Goal: Book appointment/travel/reservation

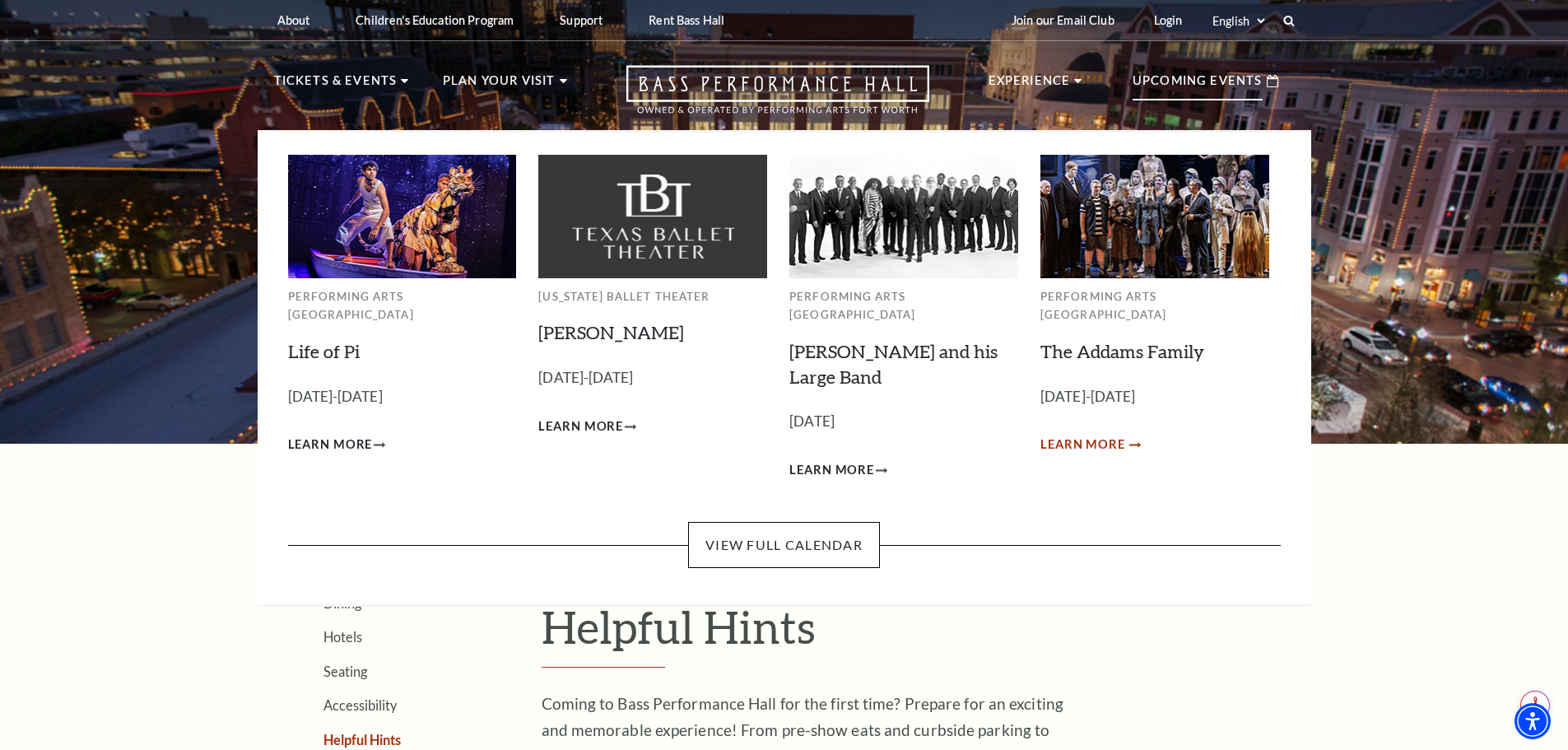
click at [1133, 442] on icon "Learn More The Addams Family" at bounding box center [1135, 445] width 12 height 6
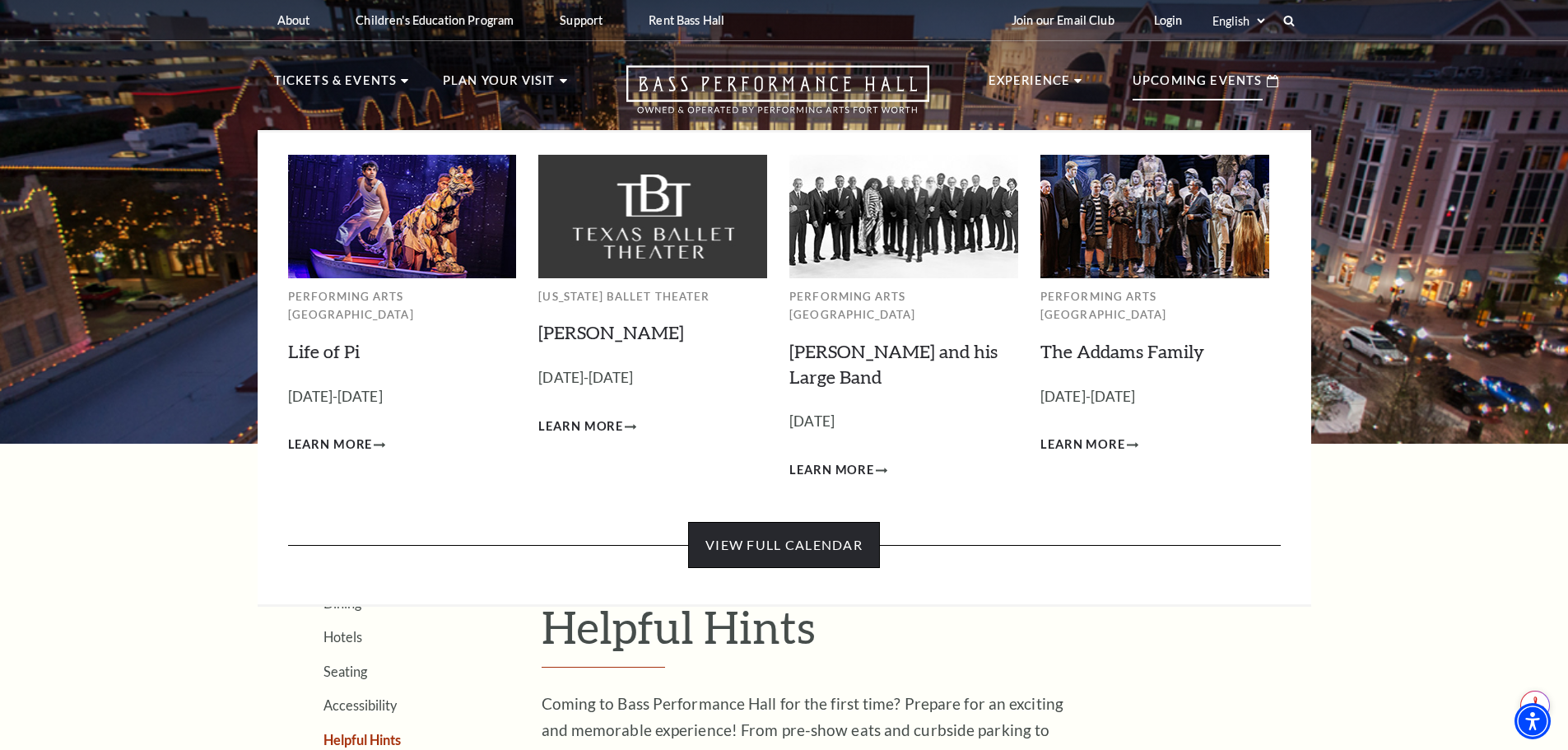
click at [797, 534] on link "View Full Calendar" at bounding box center [784, 545] width 192 height 46
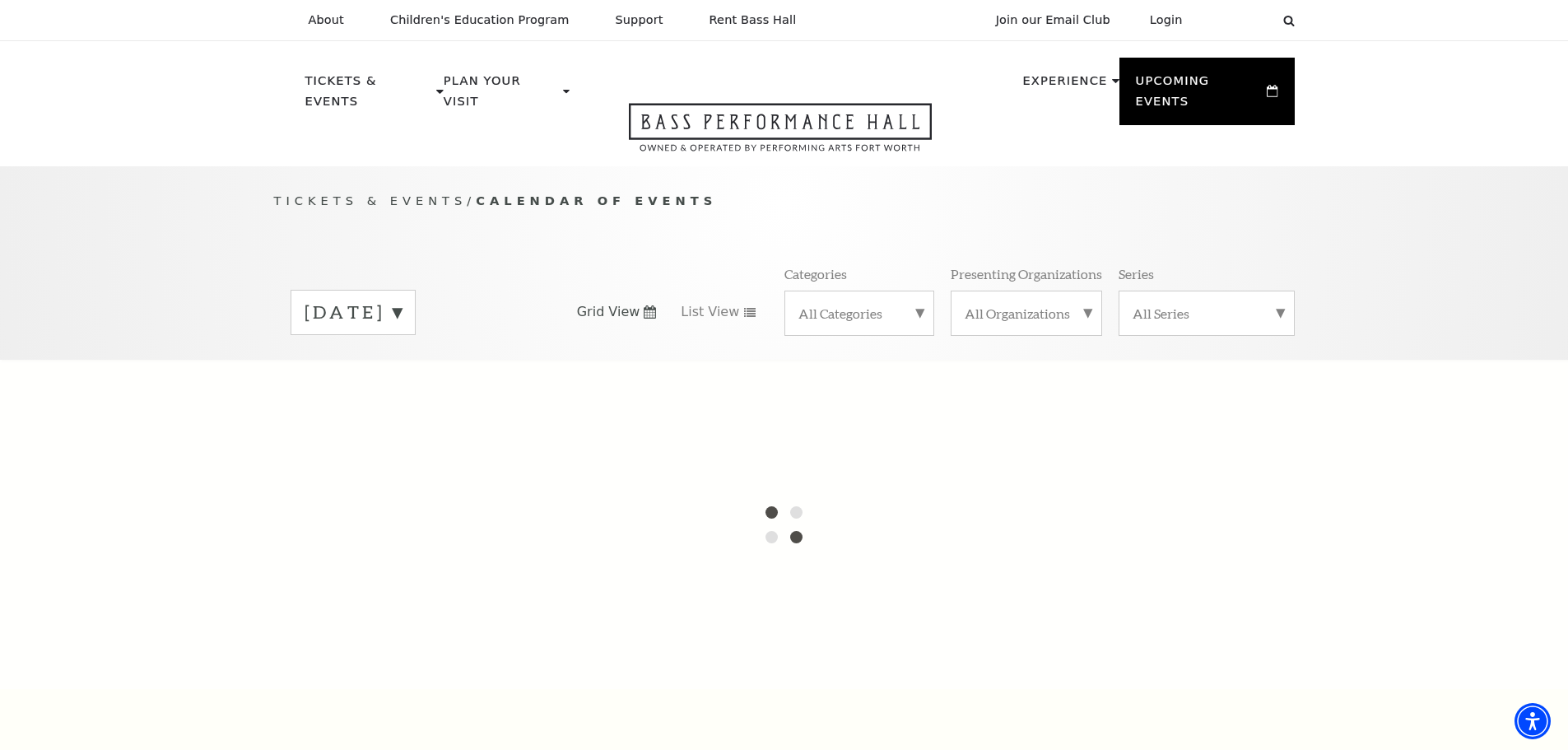
scroll to position [82, 0]
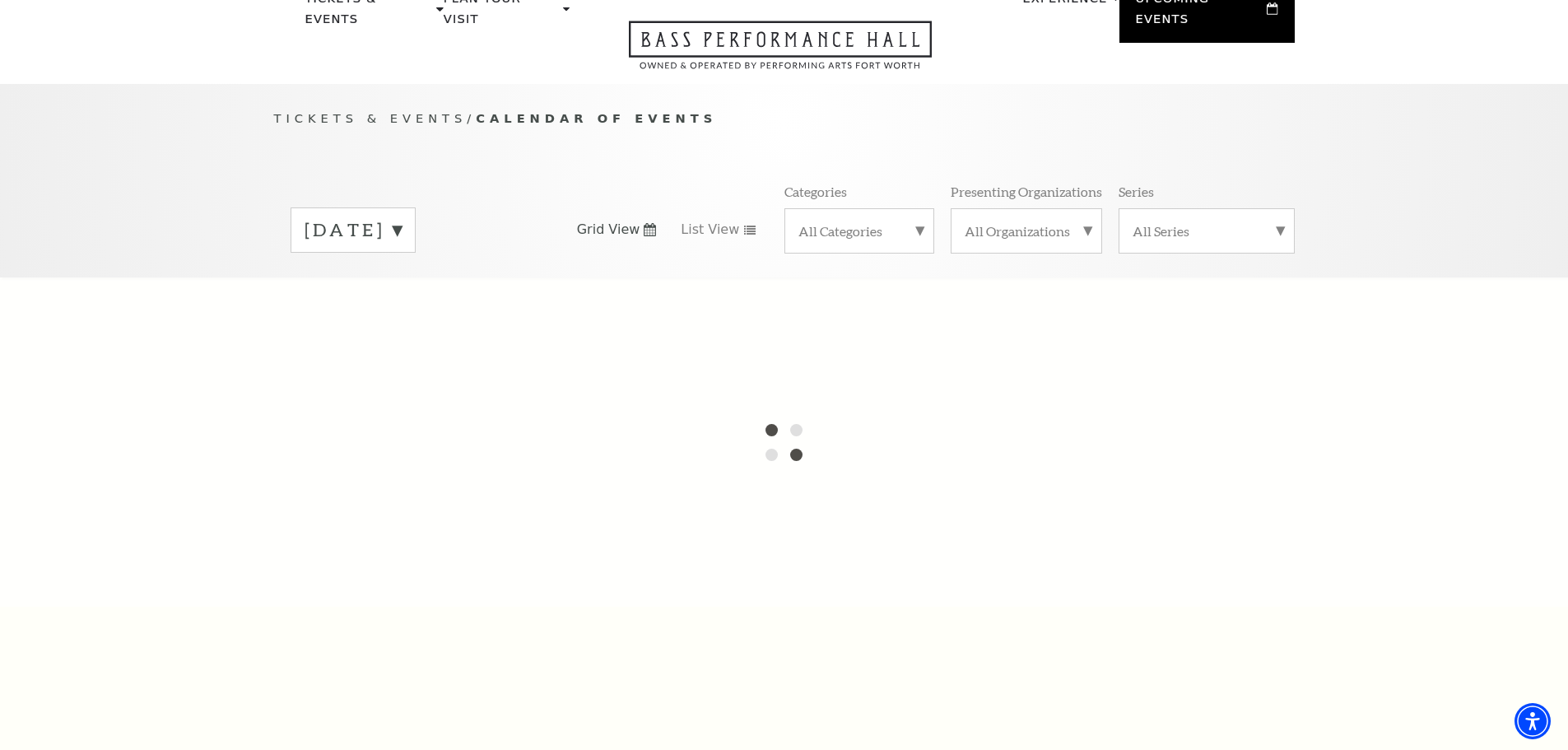
click at [402, 217] on label "September 2025" at bounding box center [352, 230] width 98 height 25
click at [422, 312] on div at bounding box center [784, 441] width 1568 height 329
click at [422, 313] on div at bounding box center [784, 441] width 1568 height 329
click at [1077, 222] on label "All Organizations" at bounding box center [1026, 231] width 124 height 17
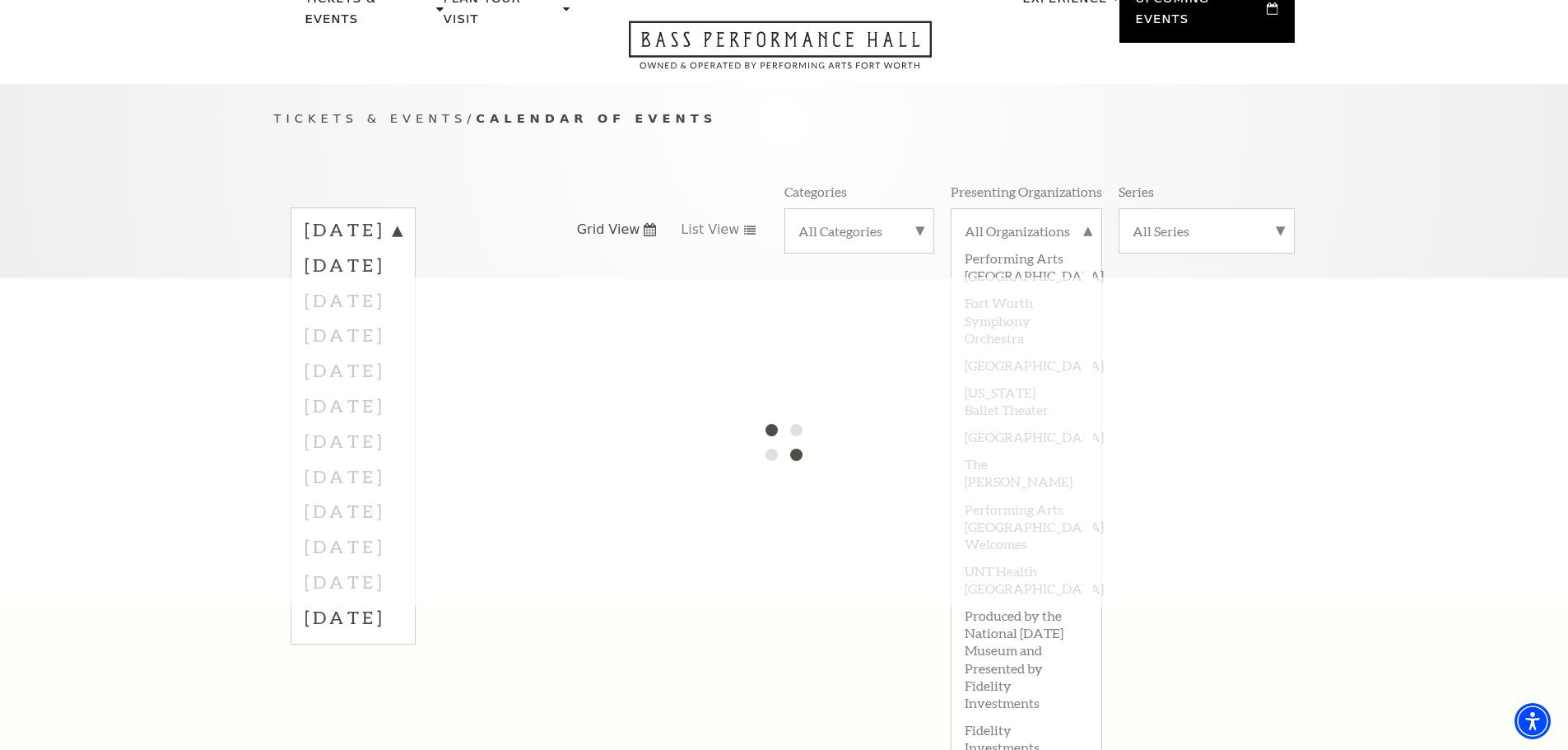
click at [909, 222] on label "All Categories" at bounding box center [859, 231] width 122 height 17
click at [1246, 283] on div at bounding box center [784, 441] width 1568 height 329
click at [1282, 208] on div "All Series" at bounding box center [1207, 231] width 176 height 45
click at [1347, 283] on div at bounding box center [784, 441] width 1568 height 329
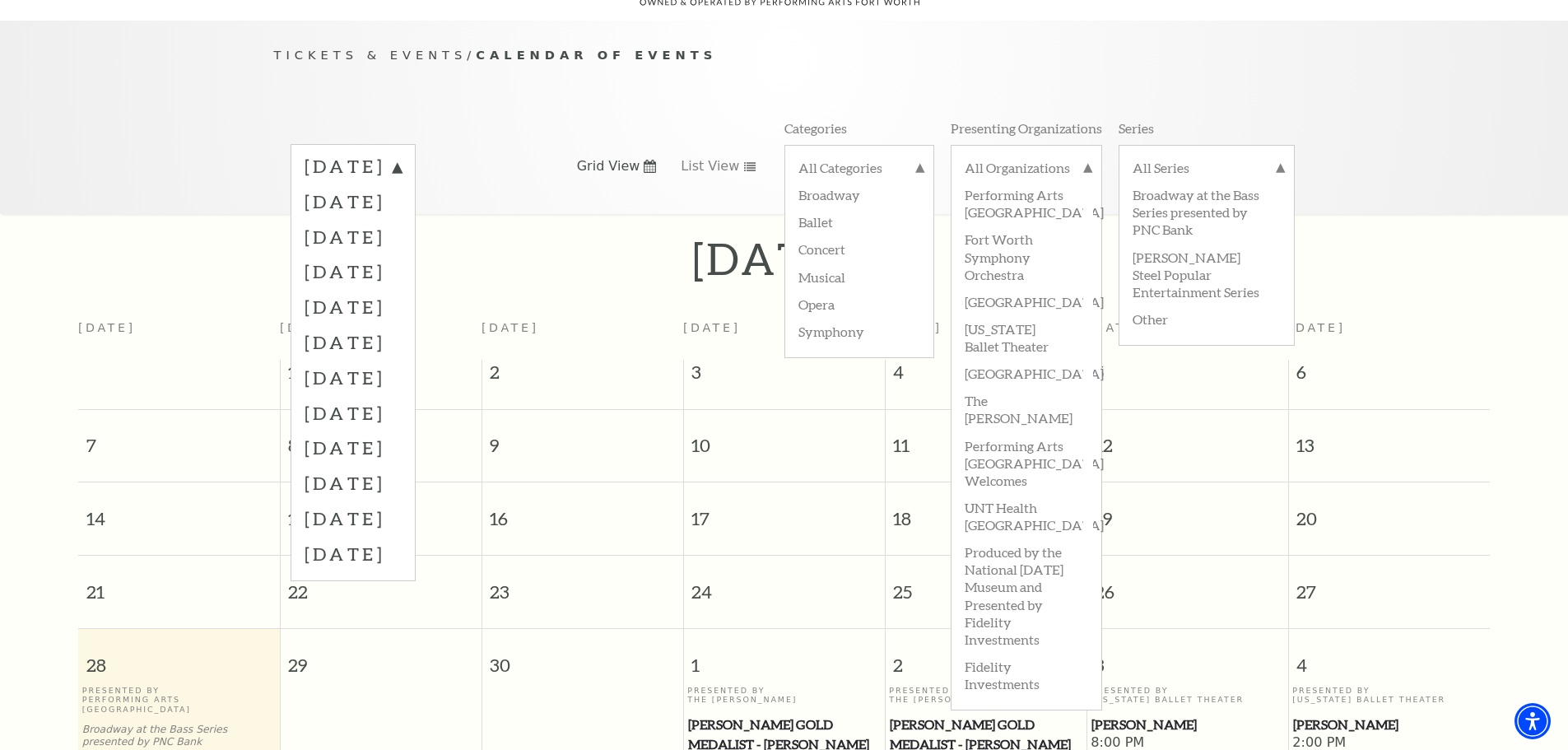
scroll to position [159, 0]
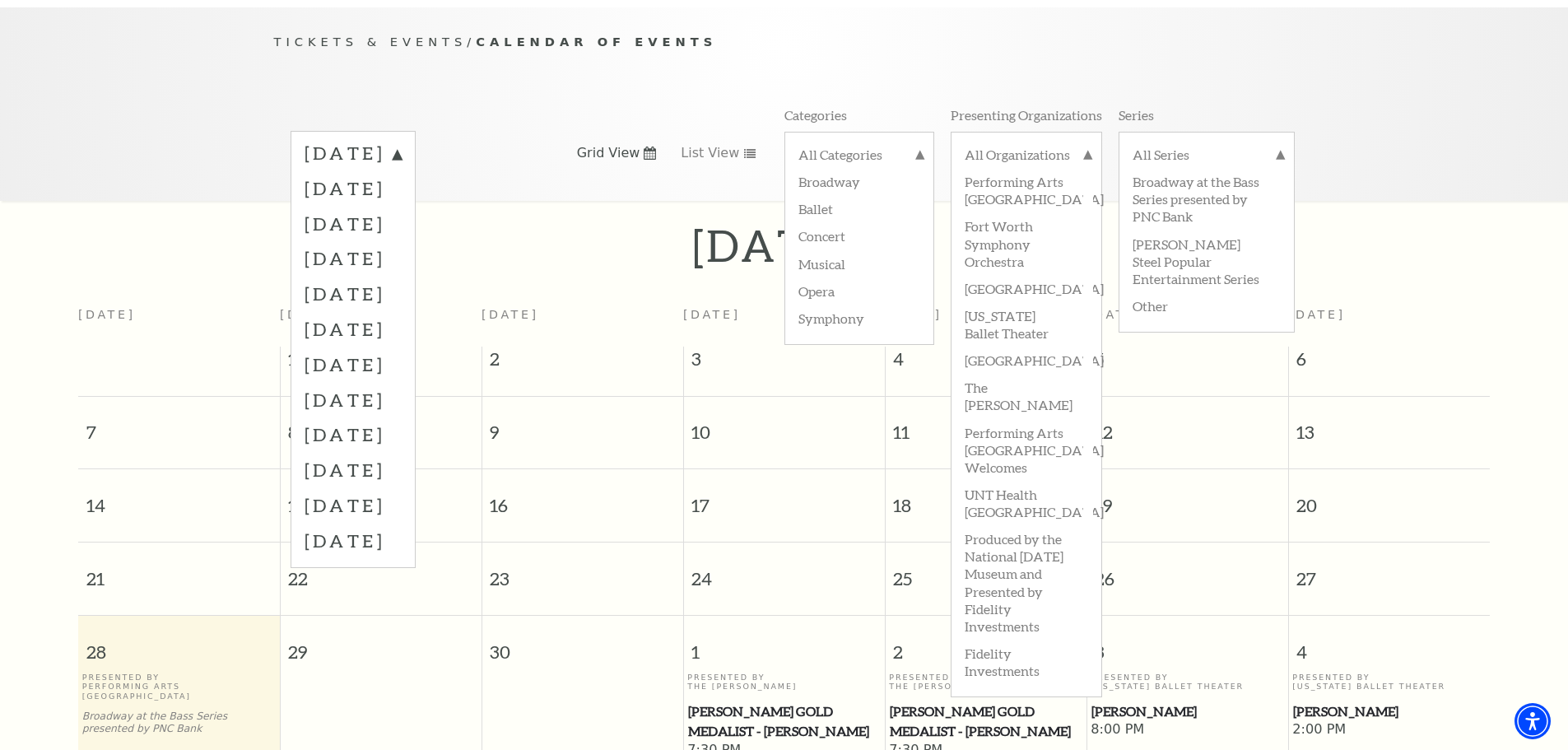
click at [1470, 128] on div "Tickets & Events / Calendar of Events September 2025 October 2025 November 2025…" at bounding box center [784, 104] width 1568 height 193
click at [1275, 146] on label "All Series" at bounding box center [1206, 156] width 148 height 21
click at [1081, 146] on label "All Organizations" at bounding box center [1026, 156] width 124 height 21
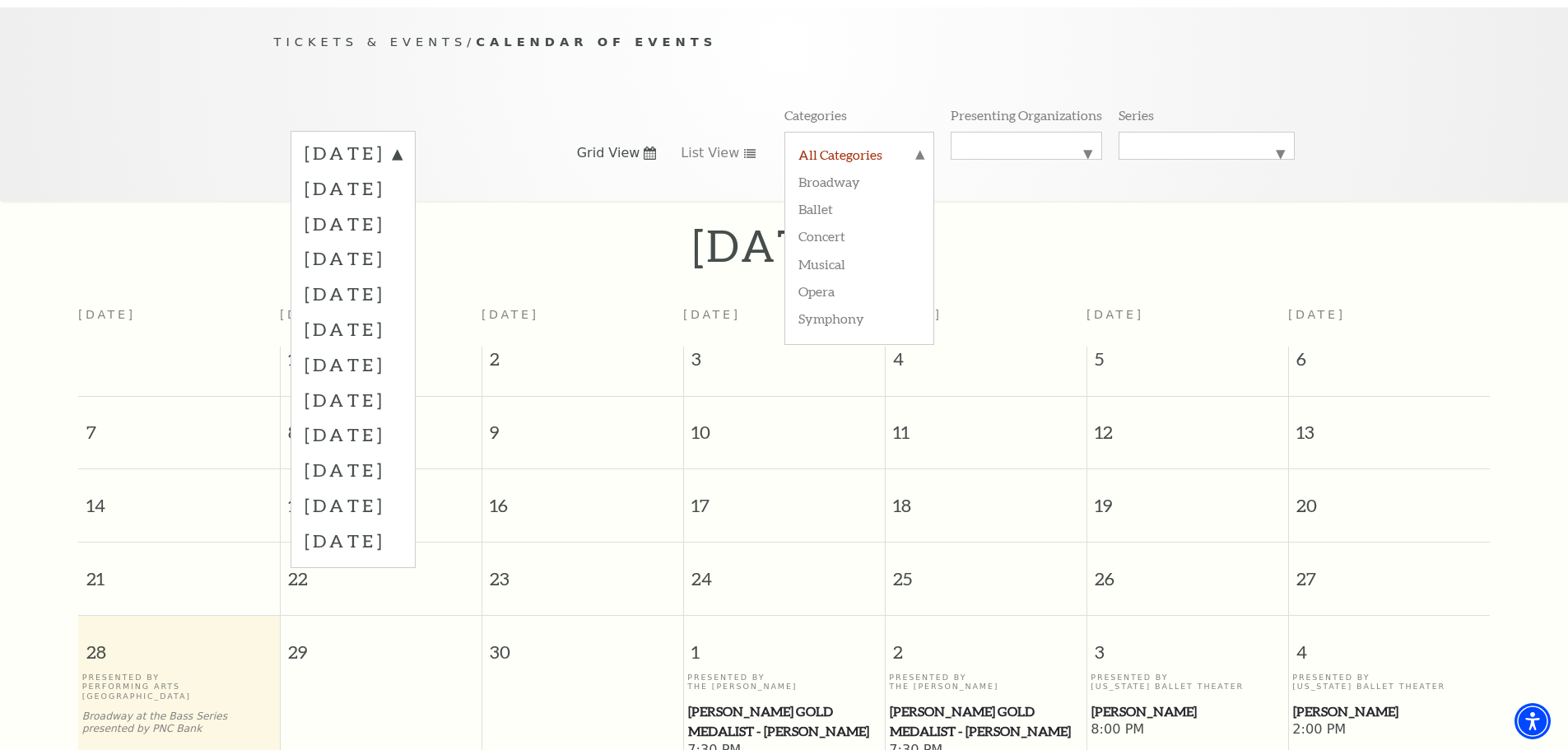
click at [918, 146] on label "All Categories" at bounding box center [859, 156] width 122 height 21
click at [402, 141] on label "September 2025" at bounding box center [352, 155] width 98 height 30
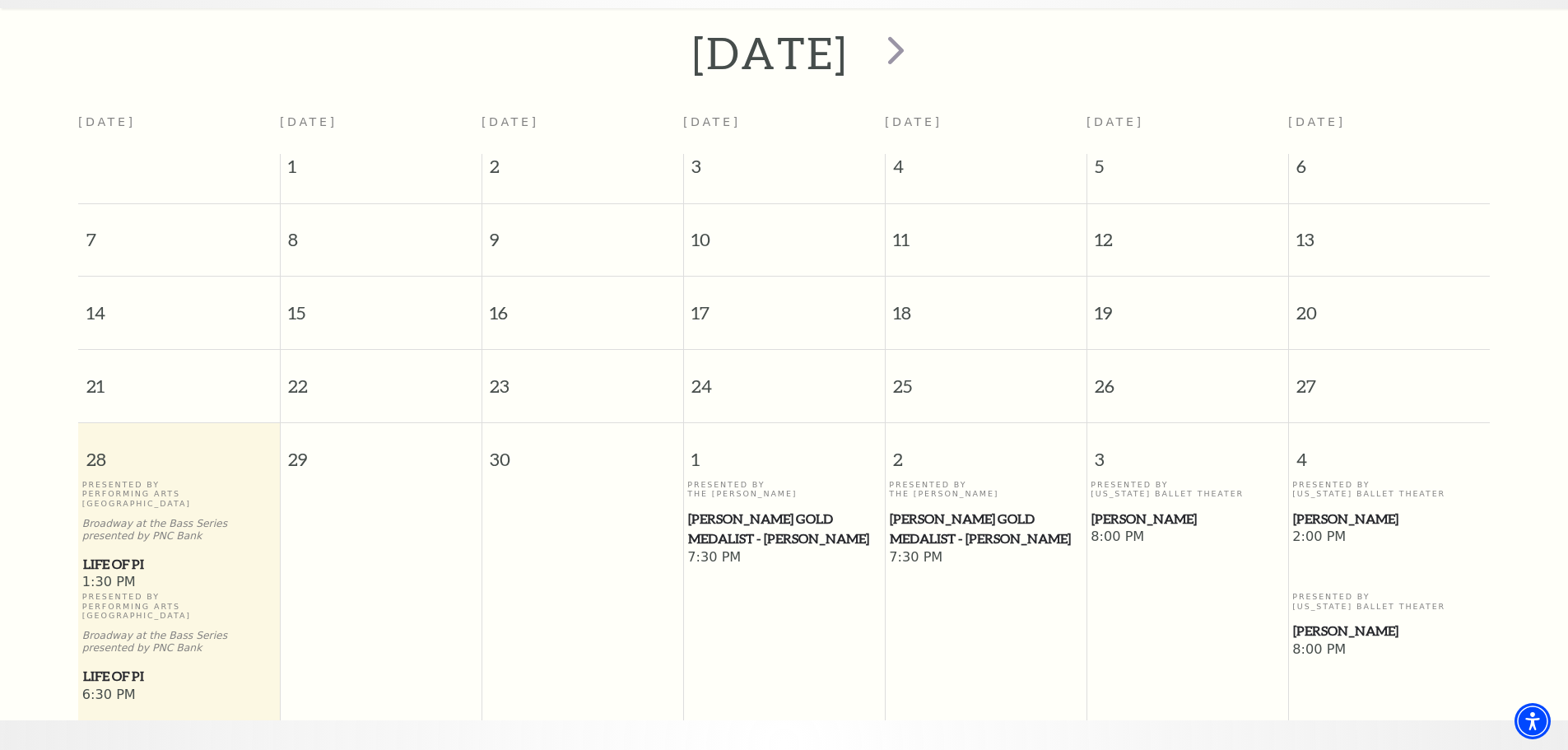
scroll to position [288, 0]
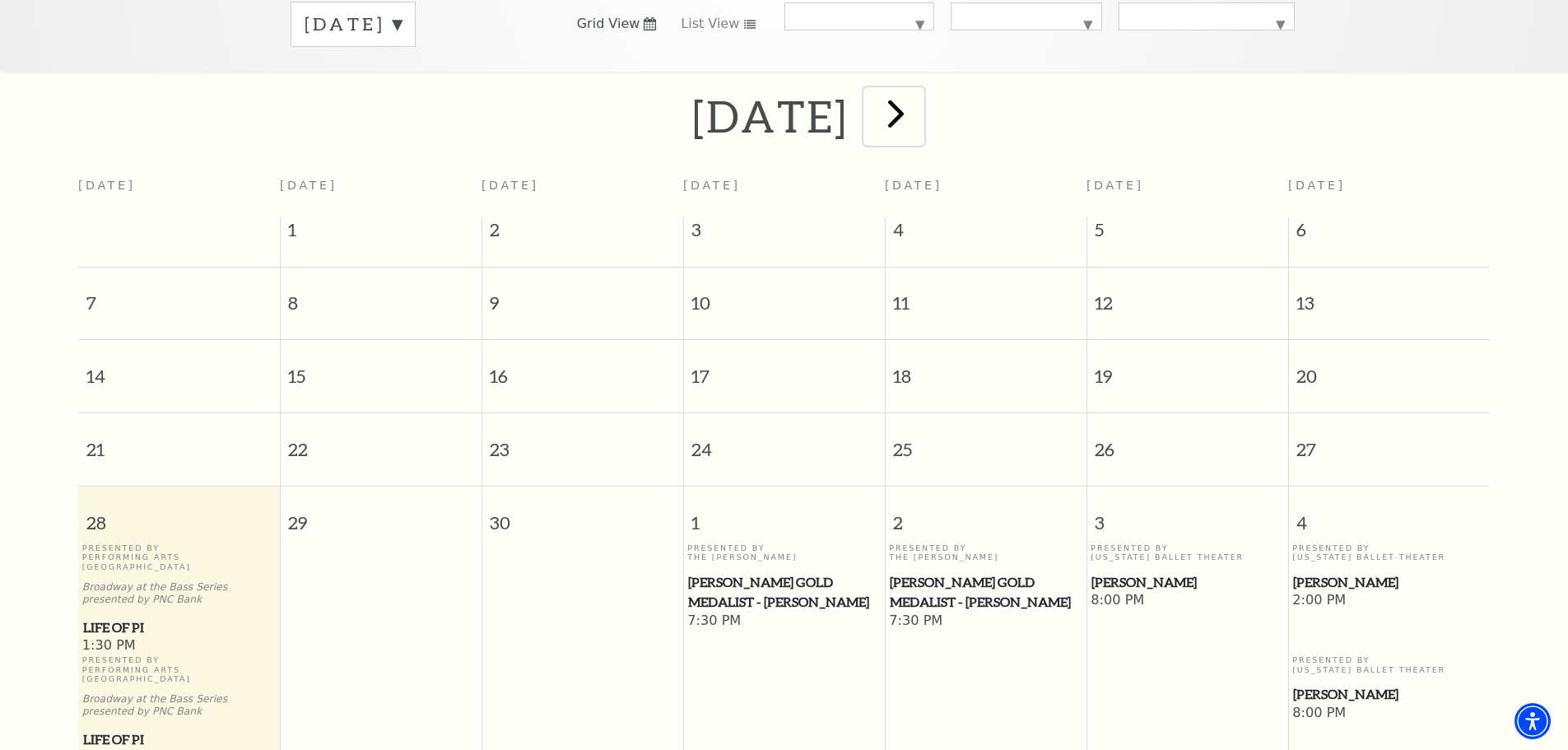
click at [919, 96] on span "next" at bounding box center [896, 113] width 47 height 47
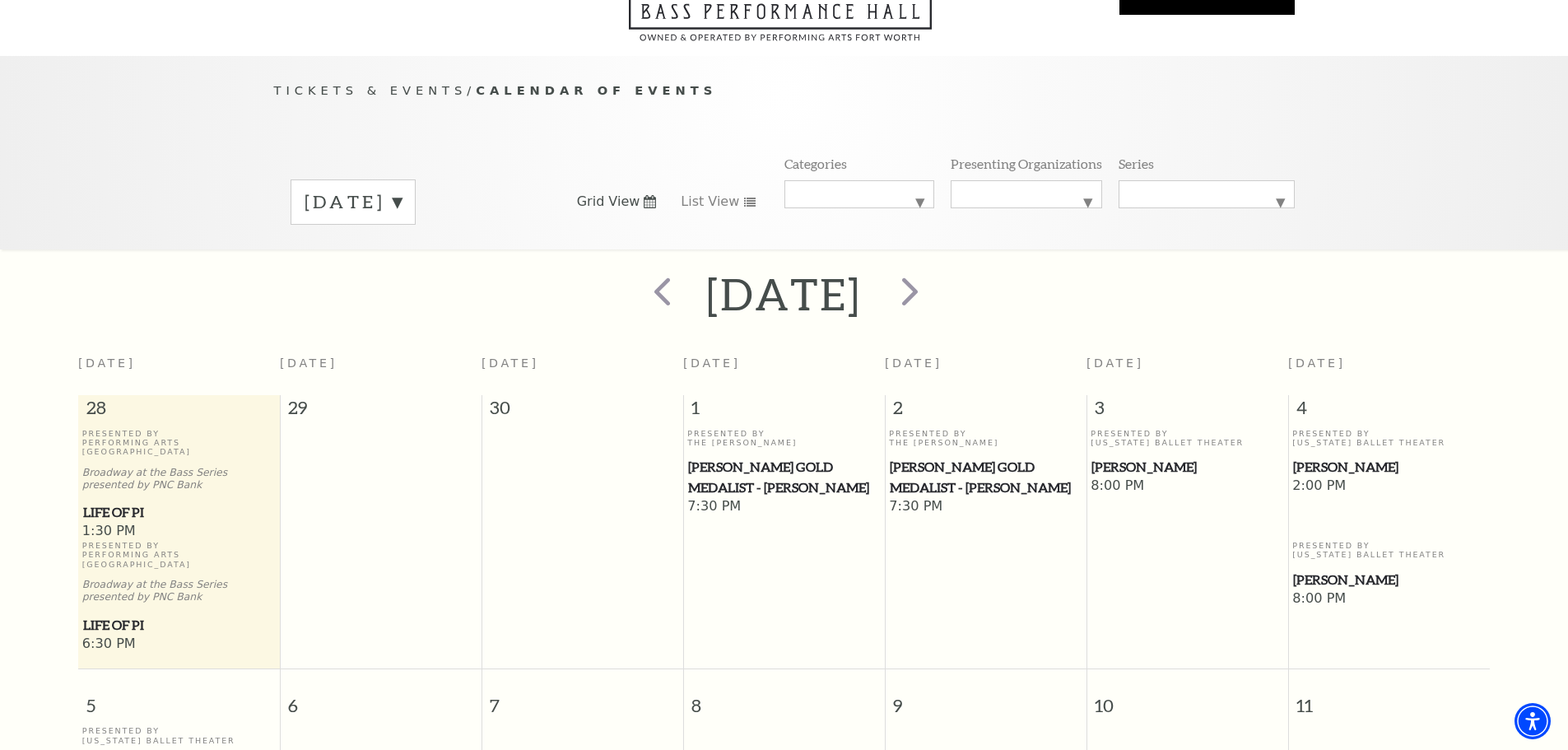
scroll to position [105, 0]
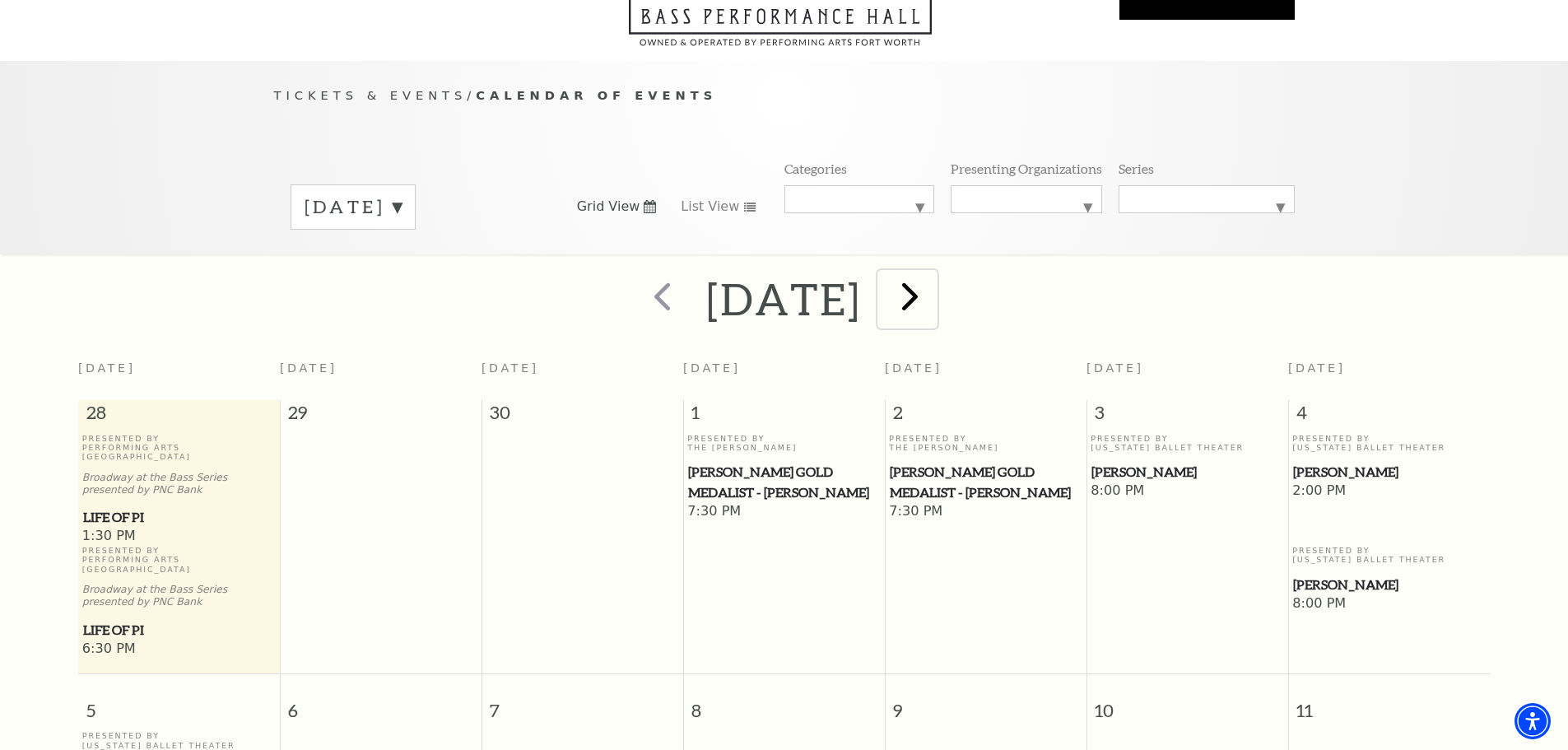
click at [934, 277] on span "next" at bounding box center [910, 295] width 47 height 47
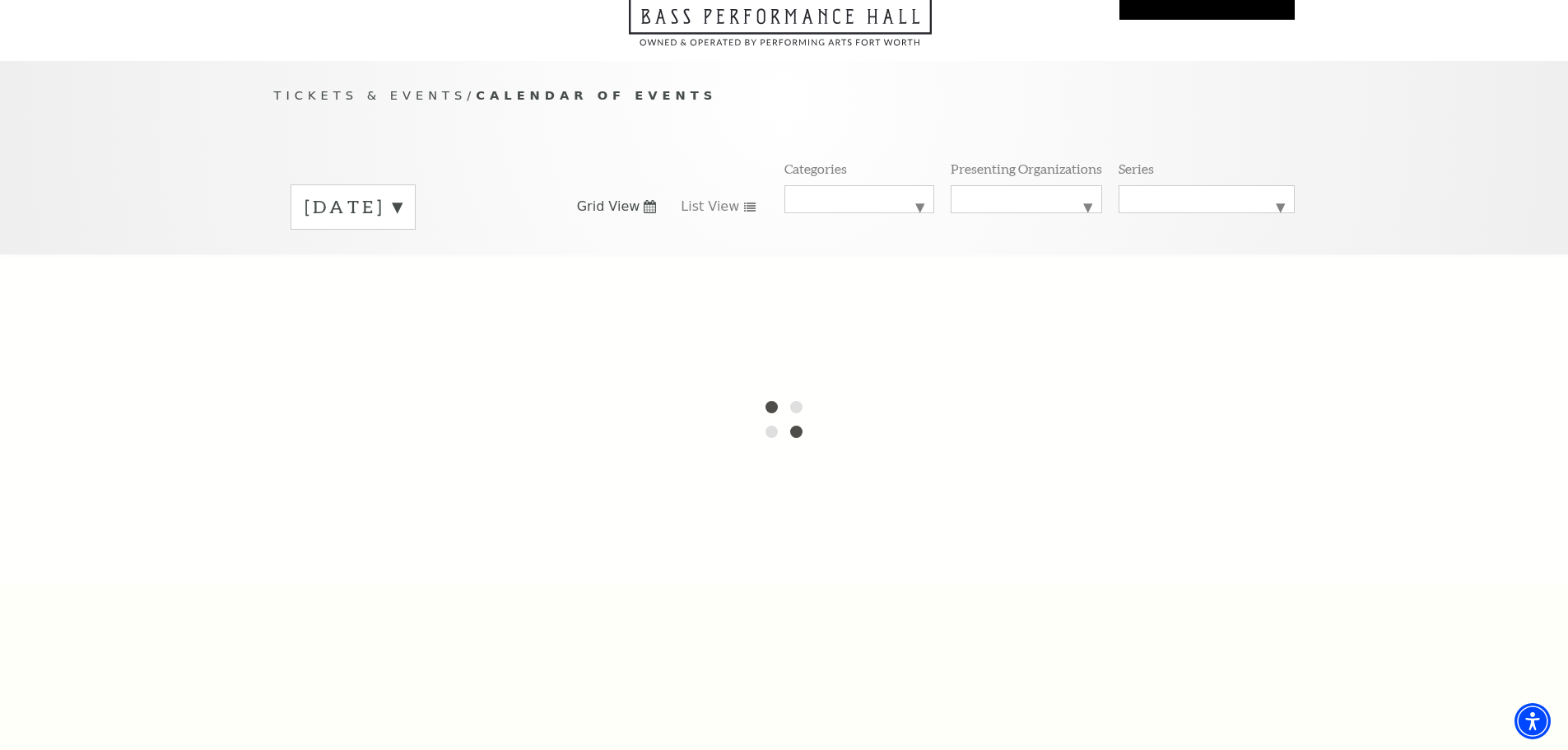
scroll to position [80, 0]
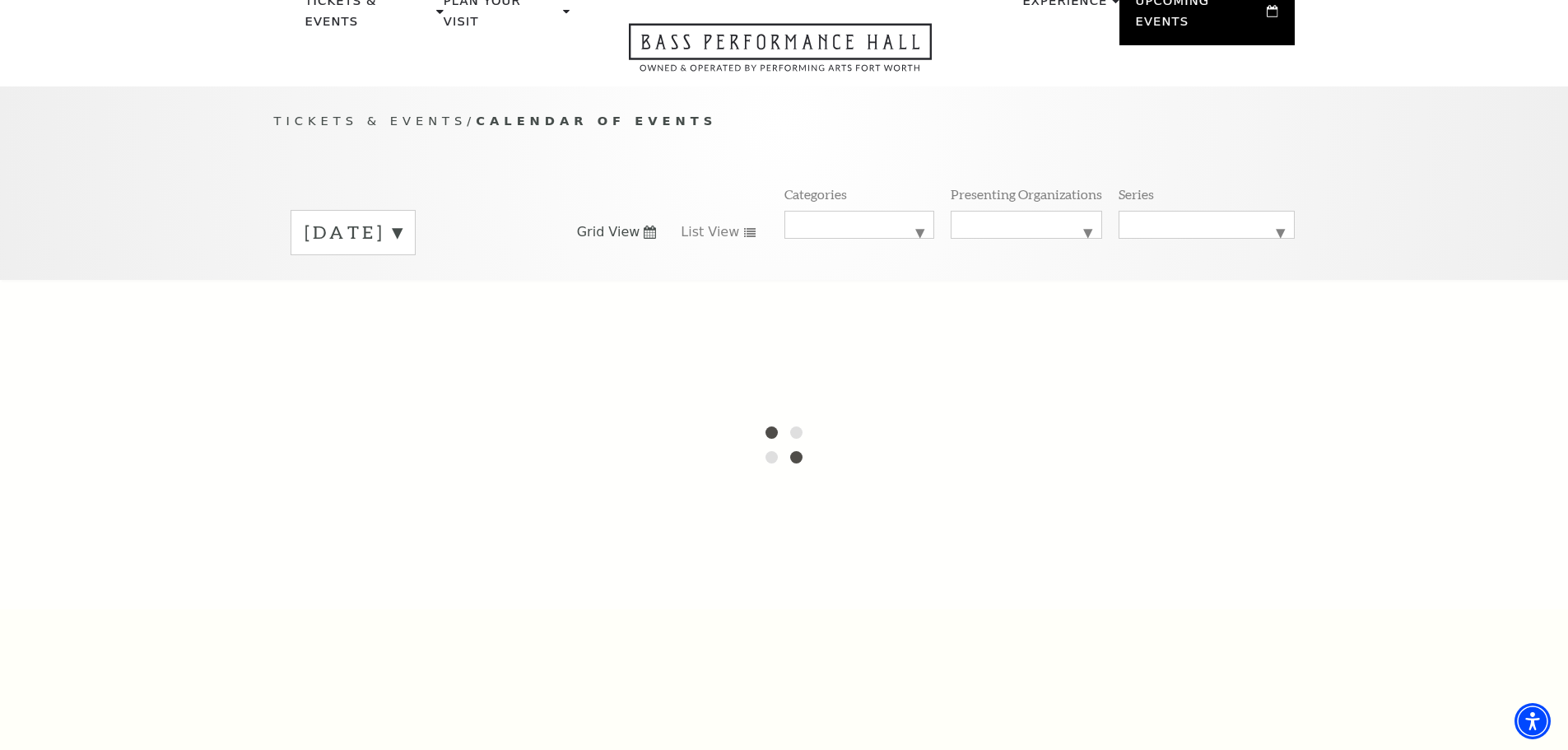
click at [402, 220] on label "October 2025" at bounding box center [352, 233] width 98 height 25
click at [567, 243] on div "September 2025 October 2025 November 2025 December 2025 January 2026 February 2…" at bounding box center [784, 232] width 1021 height 94
click at [565, 242] on div "September 2025 October 2025 November 2025 December 2025 January 2026 February 2…" at bounding box center [784, 232] width 1021 height 94
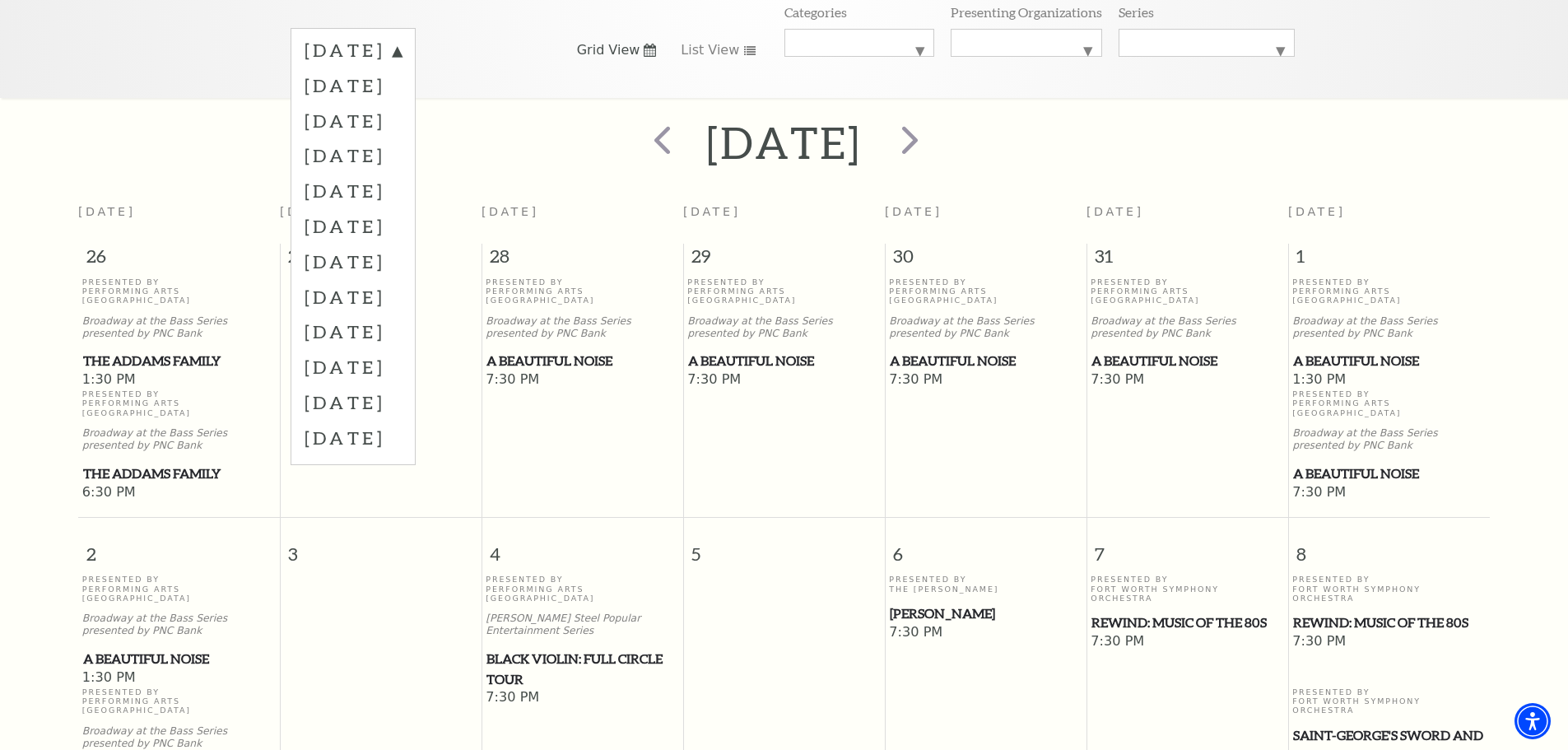
scroll to position [264, 0]
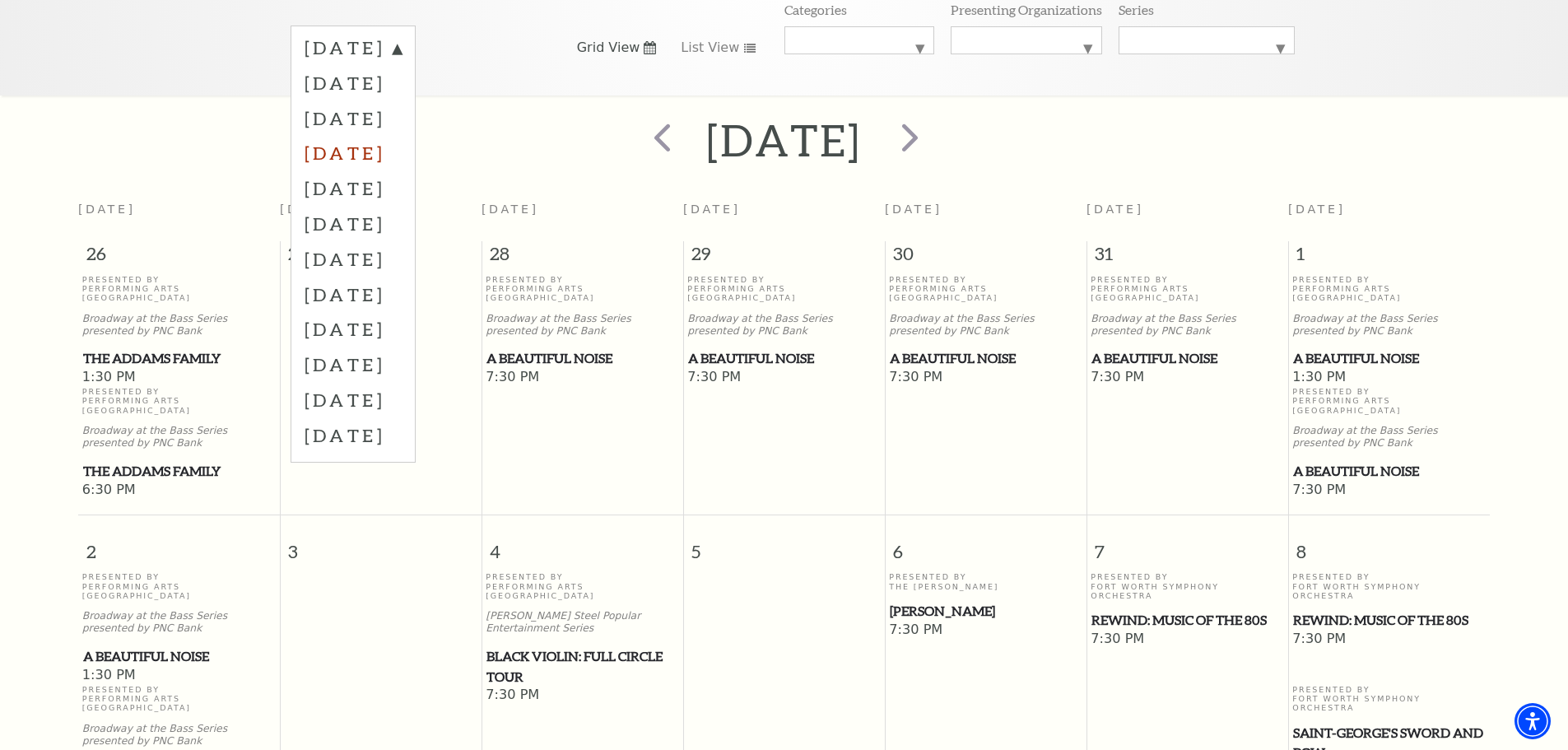
click at [393, 135] on label "December 2025" at bounding box center [352, 153] width 98 height 36
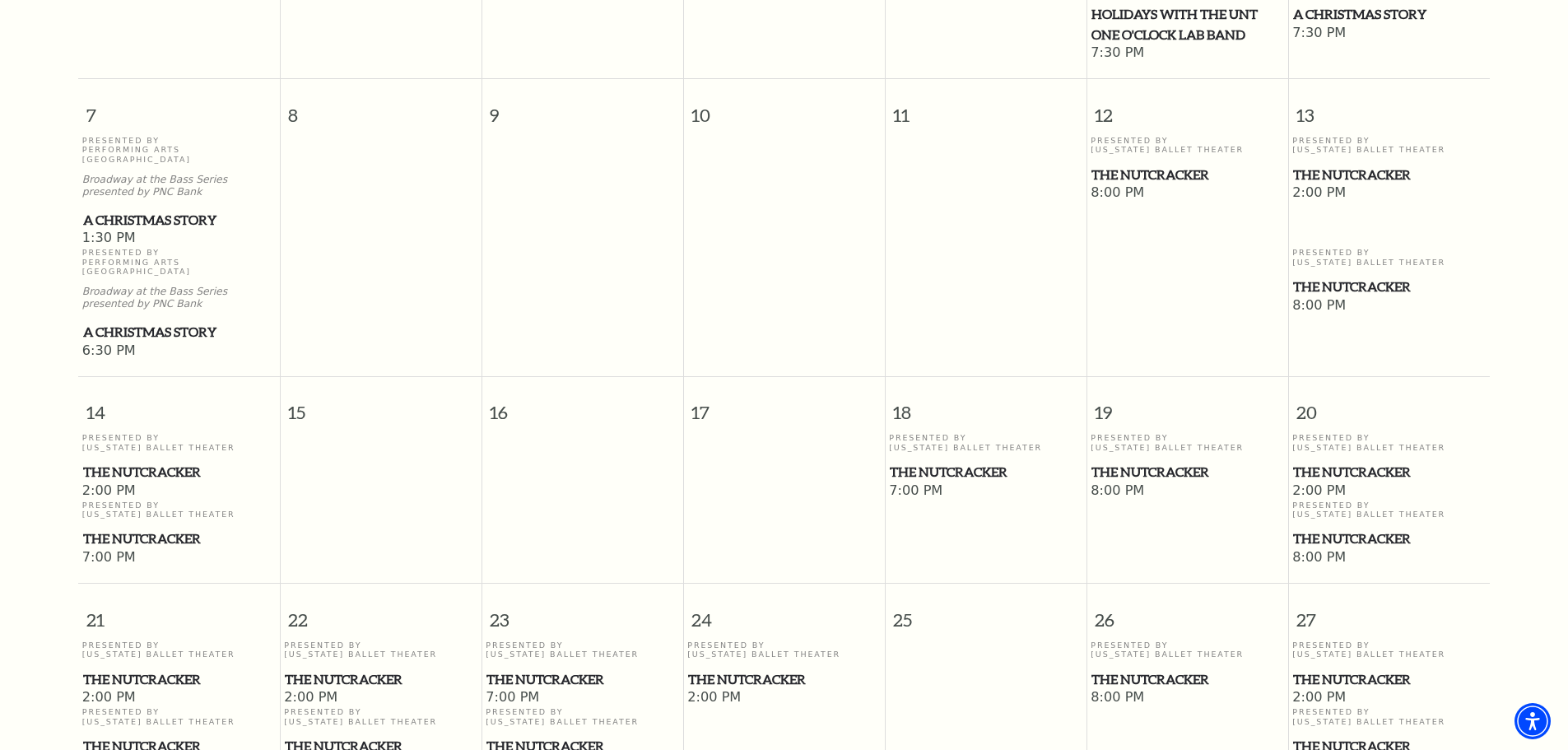
scroll to position [722, 0]
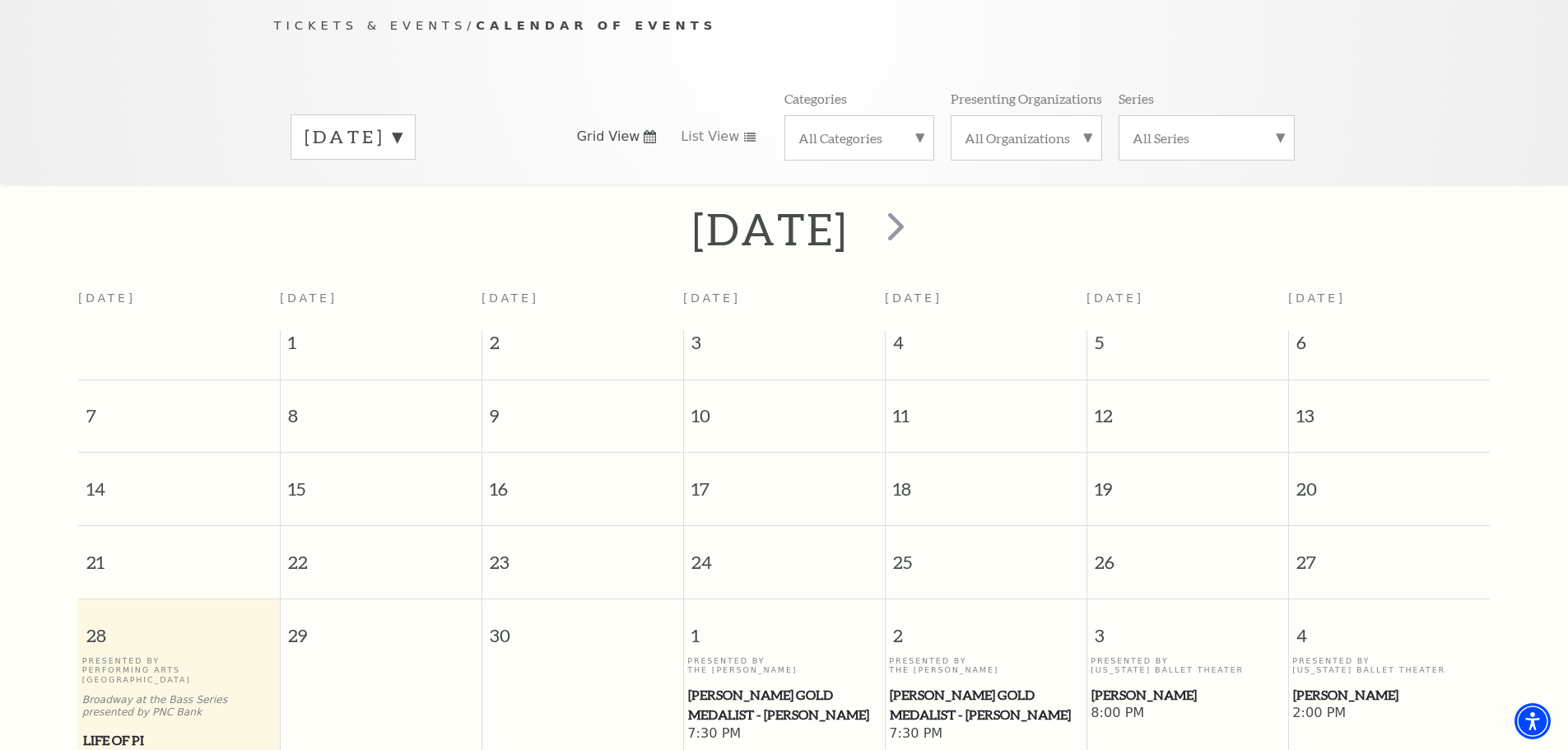
scroll to position [146, 0]
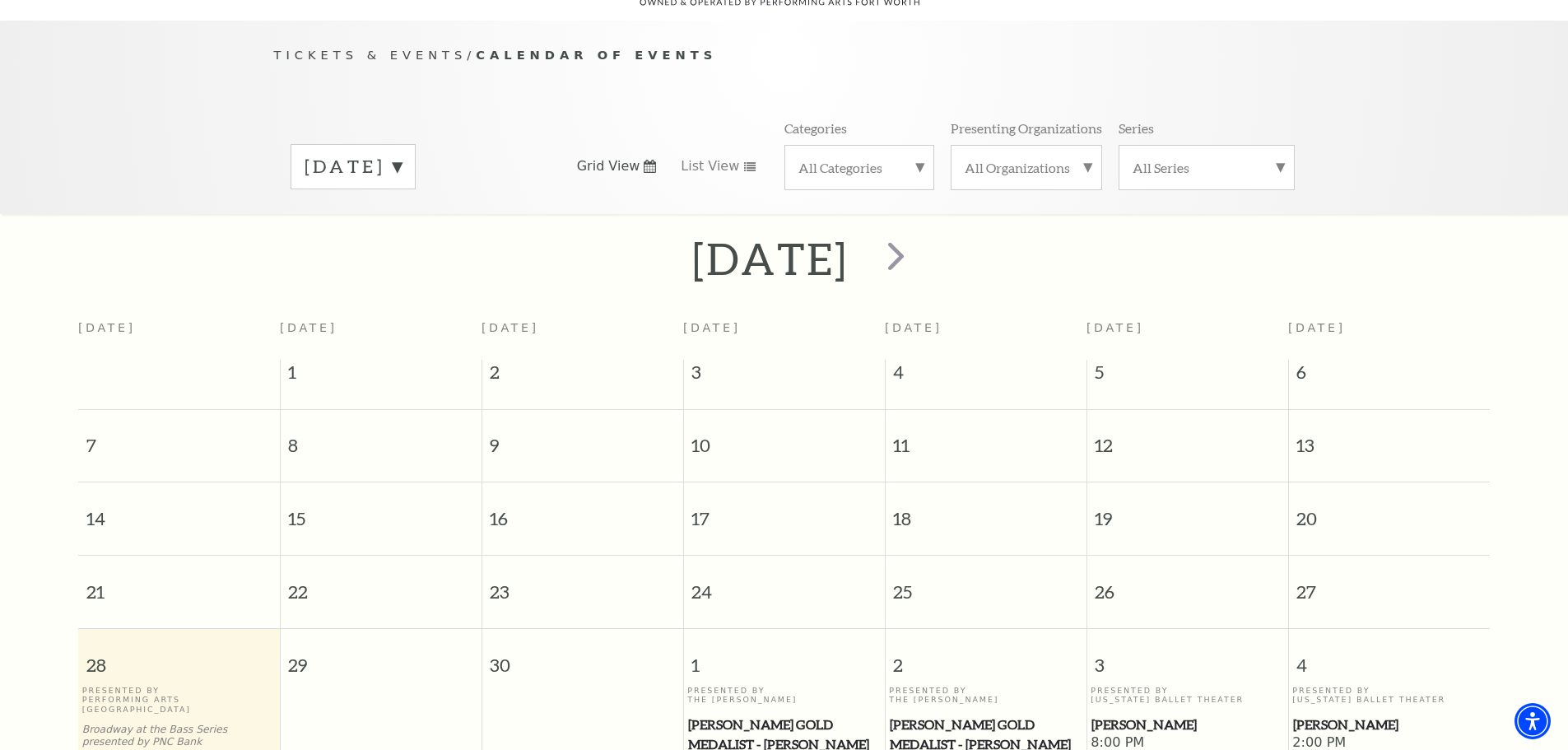
click at [402, 153] on label "September 2025" at bounding box center [352, 166] width 98 height 25
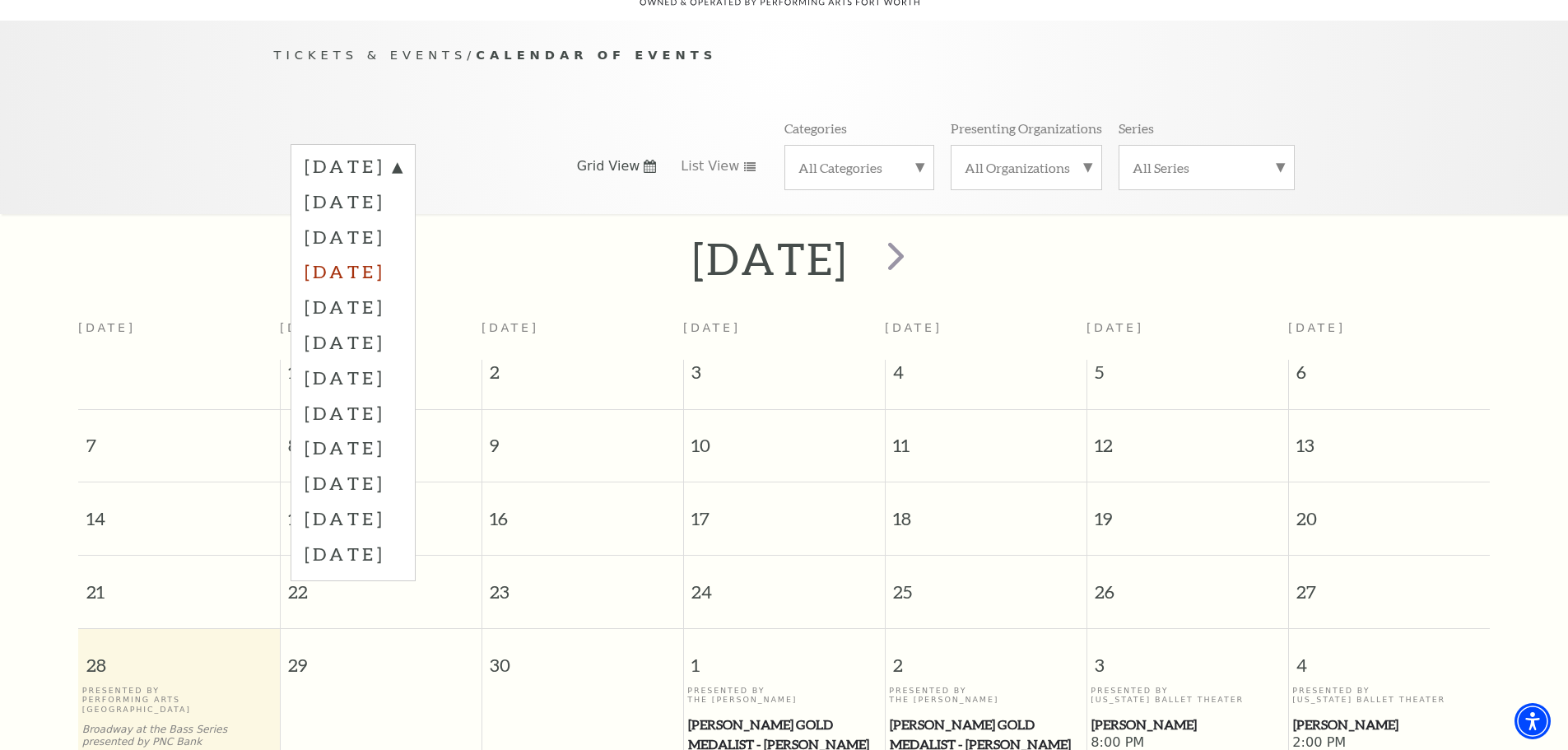
click at [395, 254] on label "December 2025" at bounding box center [352, 271] width 98 height 36
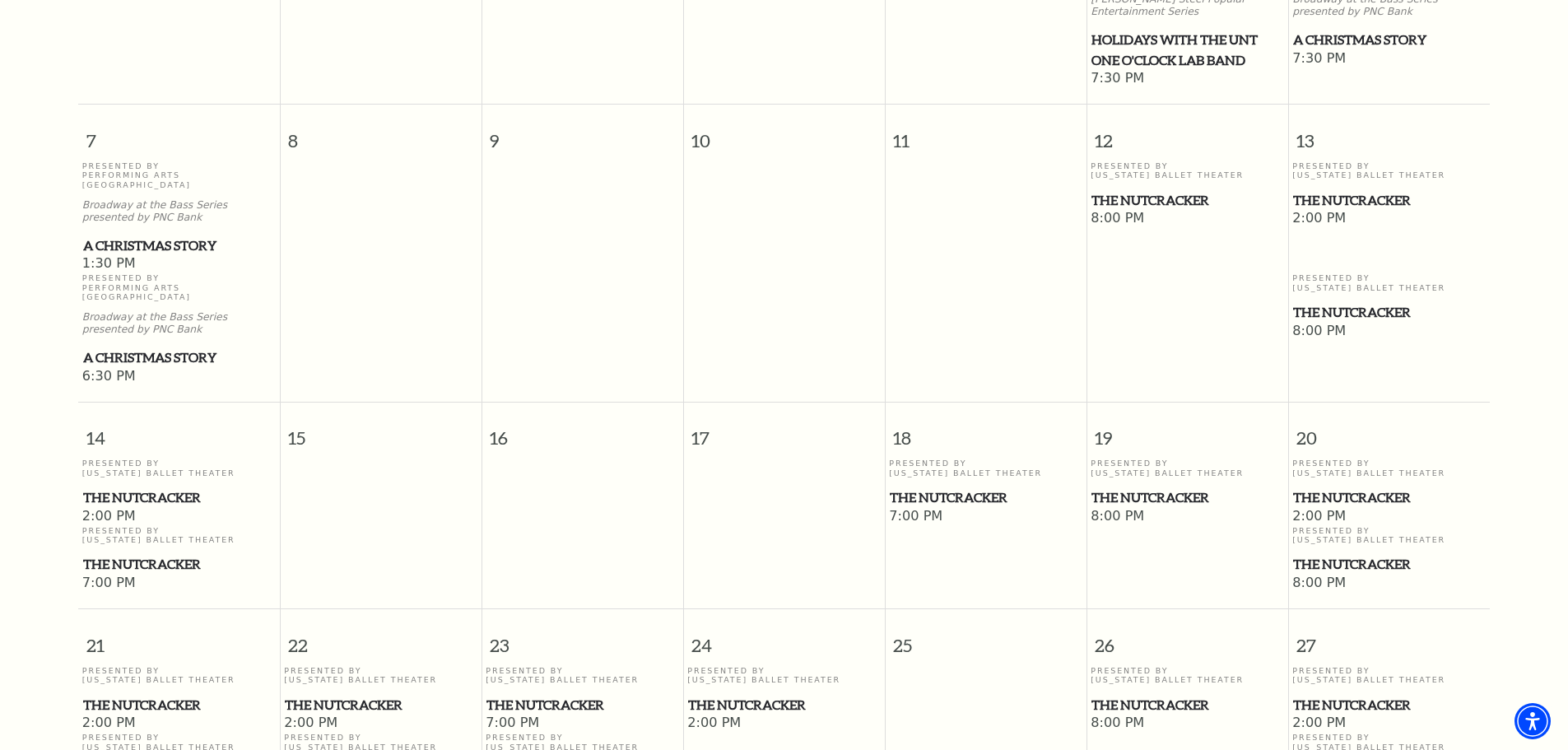
scroll to position [722, 0]
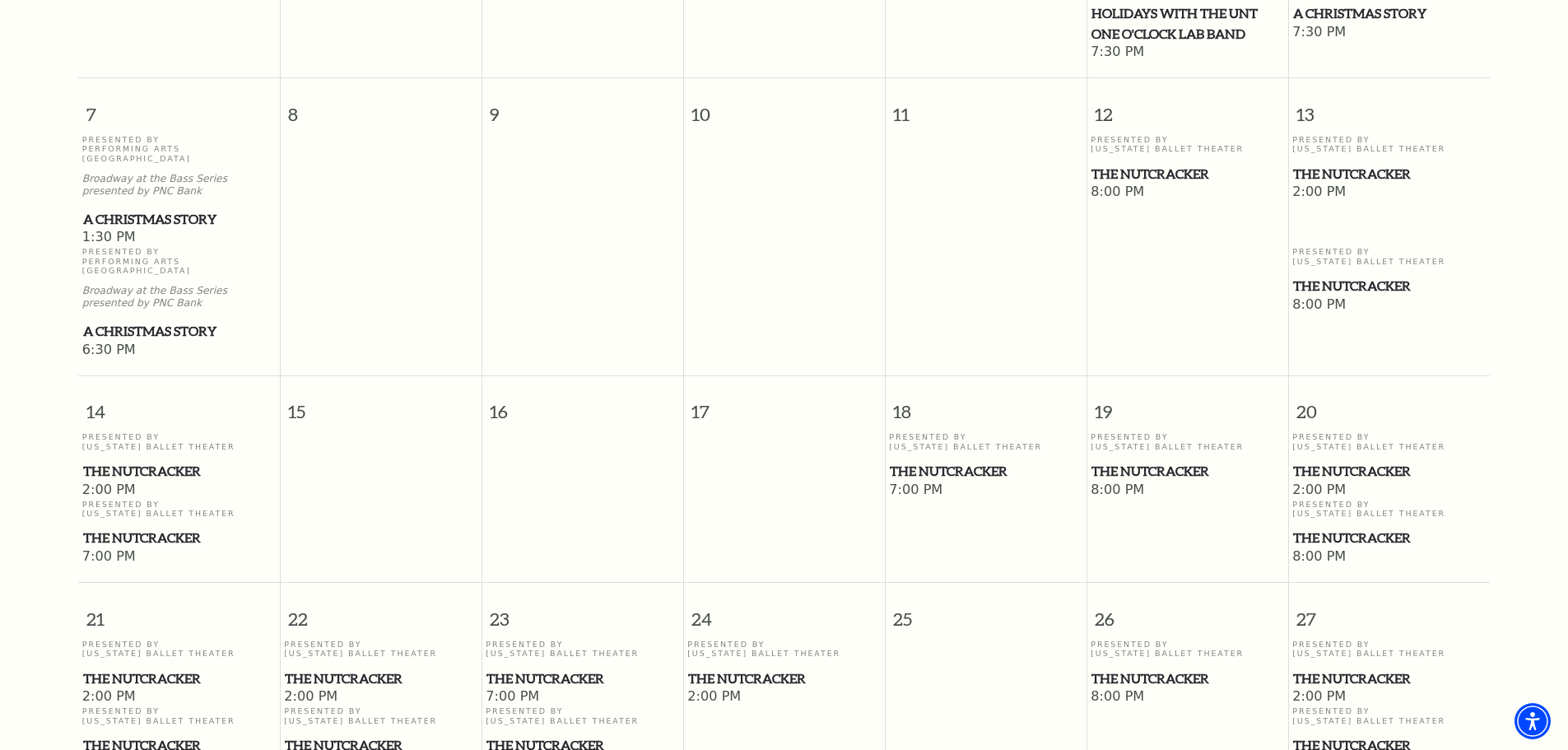
click at [732, 668] on span "The Nutcracker" at bounding box center [784, 678] width 192 height 20
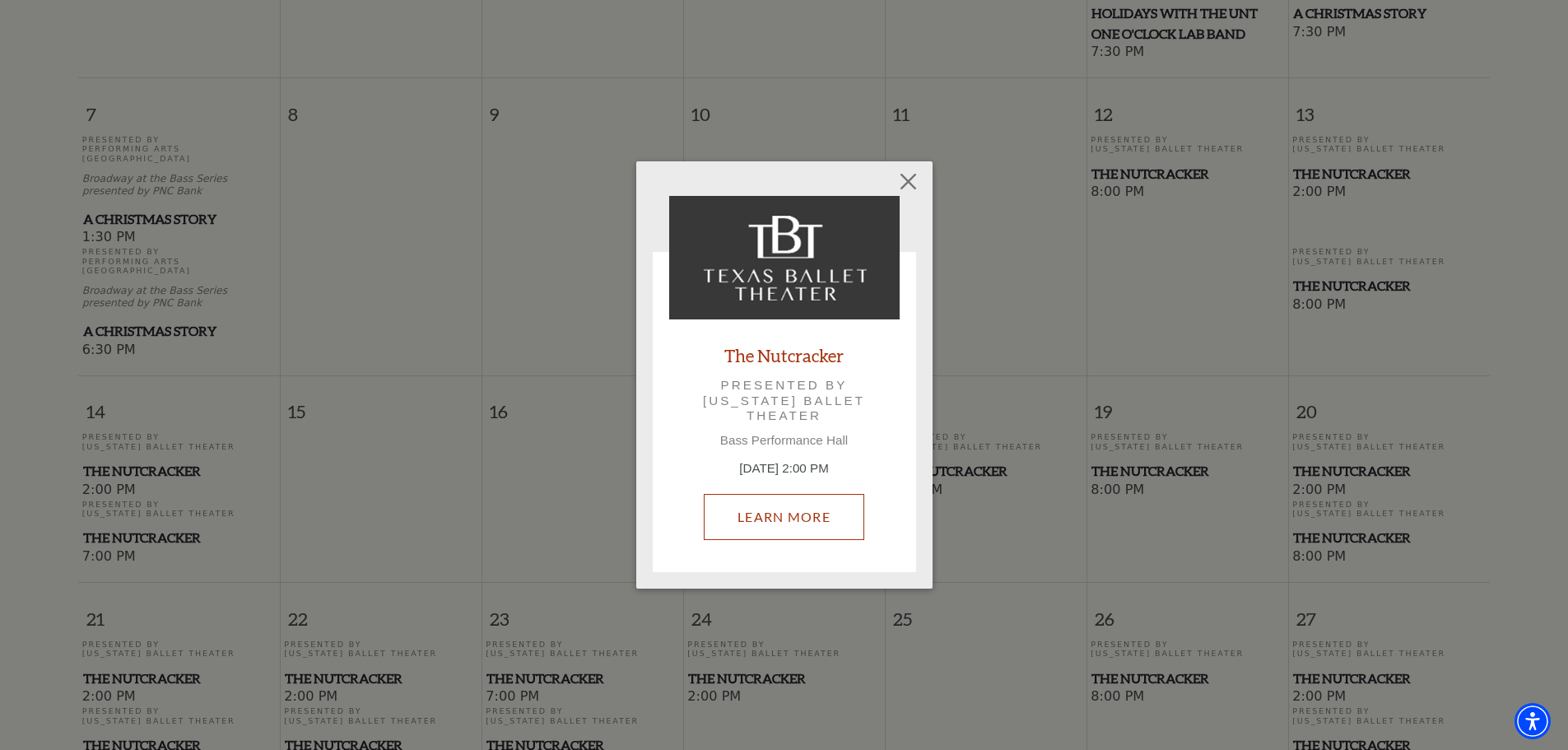
click at [841, 514] on link "Learn More" at bounding box center [784, 517] width 160 height 46
